Goal: Task Accomplishment & Management: Manage account settings

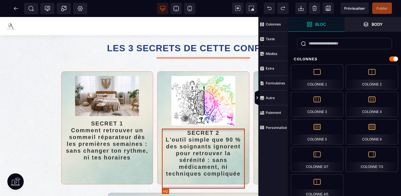
scroll to position [145, 0]
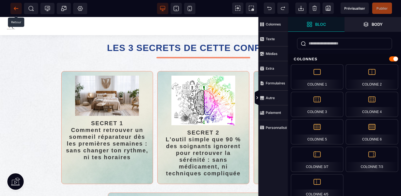
click at [15, 8] on icon at bounding box center [15, 8] width 2 height 3
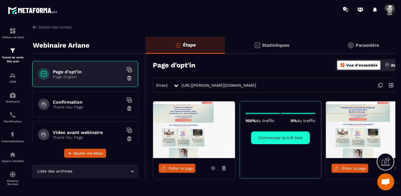
click at [391, 66] on p "Actions" at bounding box center [398, 65] width 14 height 5
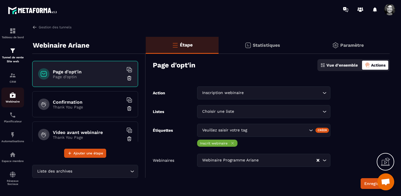
click at [14, 96] on img at bounding box center [12, 95] width 7 height 7
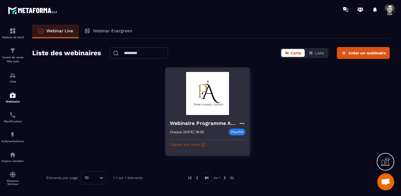
click at [241, 121] on icon at bounding box center [242, 123] width 7 height 7
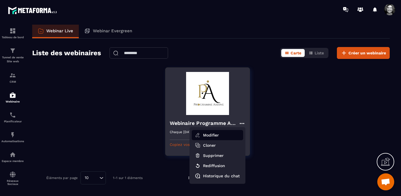
click at [214, 135] on button "Modifier" at bounding box center [217, 135] width 51 height 10
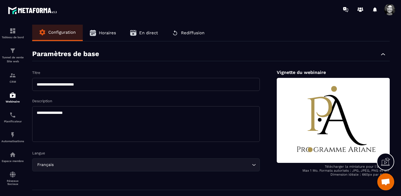
click at [111, 32] on span "Horaires" at bounding box center [107, 32] width 17 height 5
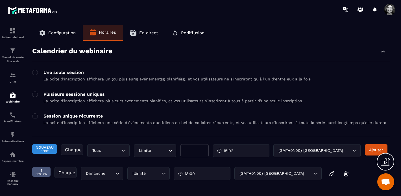
click at [148, 34] on span "En direct" at bounding box center [148, 32] width 19 height 5
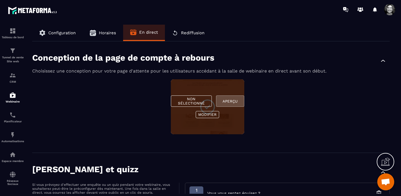
click at [229, 102] on button "Aperçu" at bounding box center [230, 100] width 28 height 11
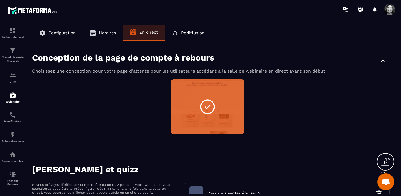
click at [187, 32] on span "Rediffusion" at bounding box center [192, 32] width 23 height 5
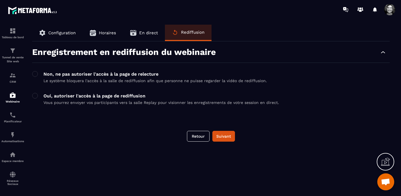
click at [141, 33] on span "En direct" at bounding box center [148, 32] width 19 height 5
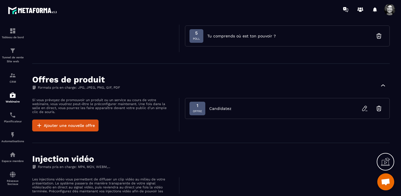
scroll to position [239, 0]
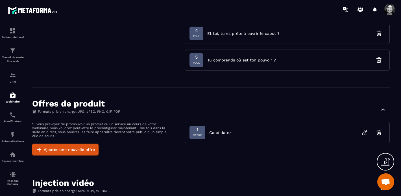
click at [211, 130] on span "Candidatez" at bounding box center [220, 132] width 22 height 6
click at [251, 135] on div "1 Offre Candidatez" at bounding box center [287, 132] width 205 height 21
click at [196, 134] on span "Offre" at bounding box center [197, 135] width 9 height 6
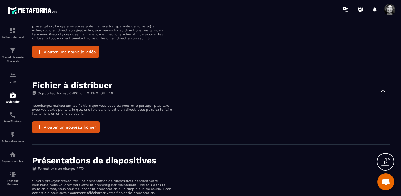
scroll to position [475, 0]
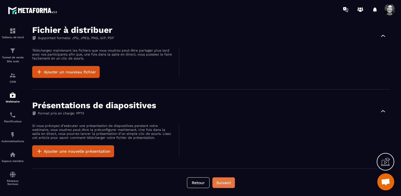
click at [226, 185] on button "Suivant" at bounding box center [224, 182] width 23 height 11
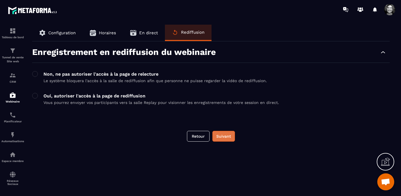
scroll to position [0, 0]
click at [226, 137] on button "Suivant" at bounding box center [224, 136] width 23 height 11
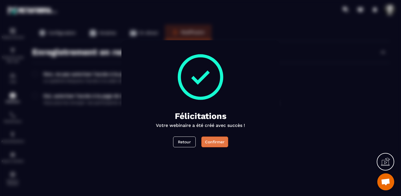
click at [220, 145] on button "Confirmer" at bounding box center [215, 141] width 27 height 11
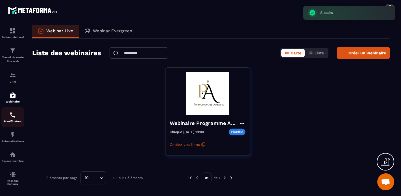
click at [13, 113] on img at bounding box center [12, 114] width 7 height 7
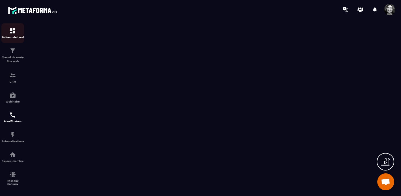
click at [7, 36] on p "Tableau de bord" at bounding box center [12, 37] width 23 height 3
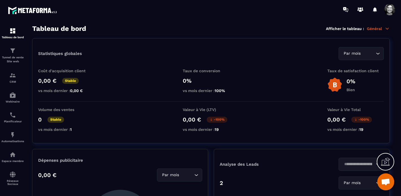
click at [390, 6] on span at bounding box center [389, 9] width 11 height 11
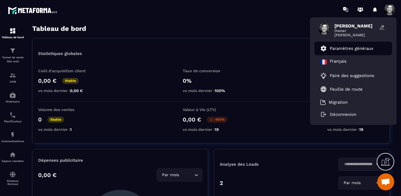
click at [364, 44] on li "Paramètres généraux" at bounding box center [354, 49] width 78 height 14
click at [358, 49] on p "Paramètres généraux" at bounding box center [352, 48] width 44 height 5
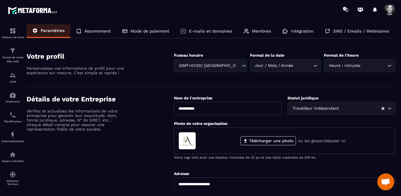
click at [364, 30] on p "SMS / Emails / Webinaires" at bounding box center [362, 31] width 56 height 5
